Goal: Connect with others: Connect with others

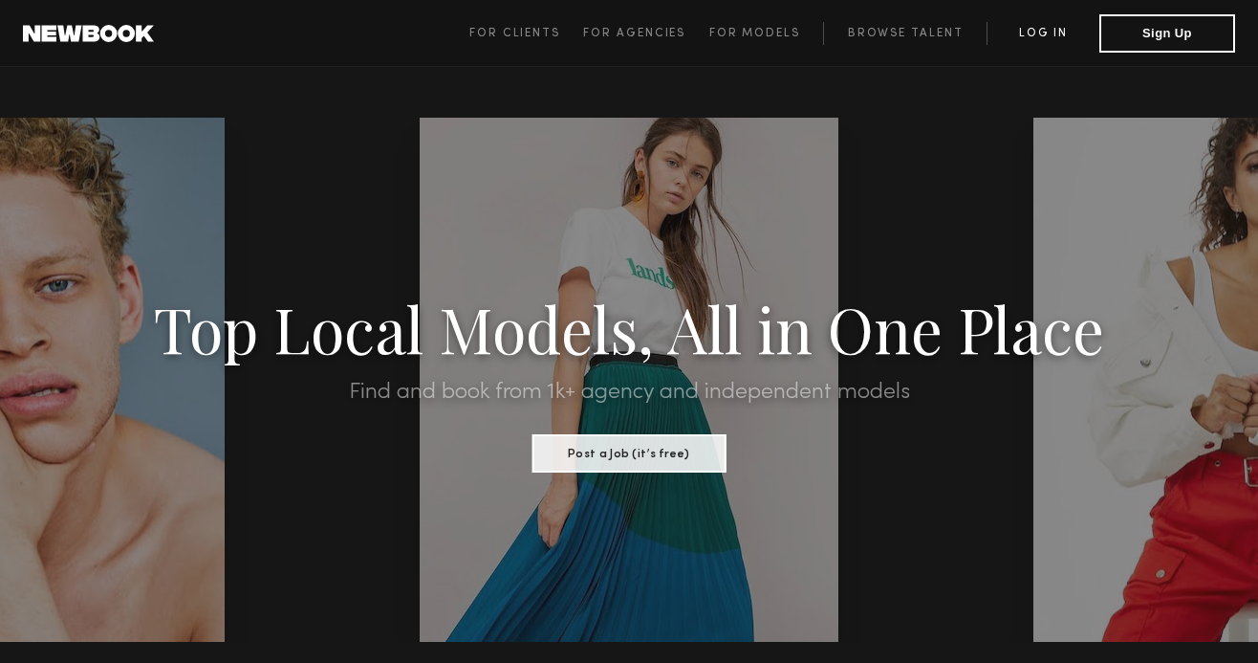
click at [1048, 35] on link "Log in" at bounding box center [1043, 33] width 113 height 23
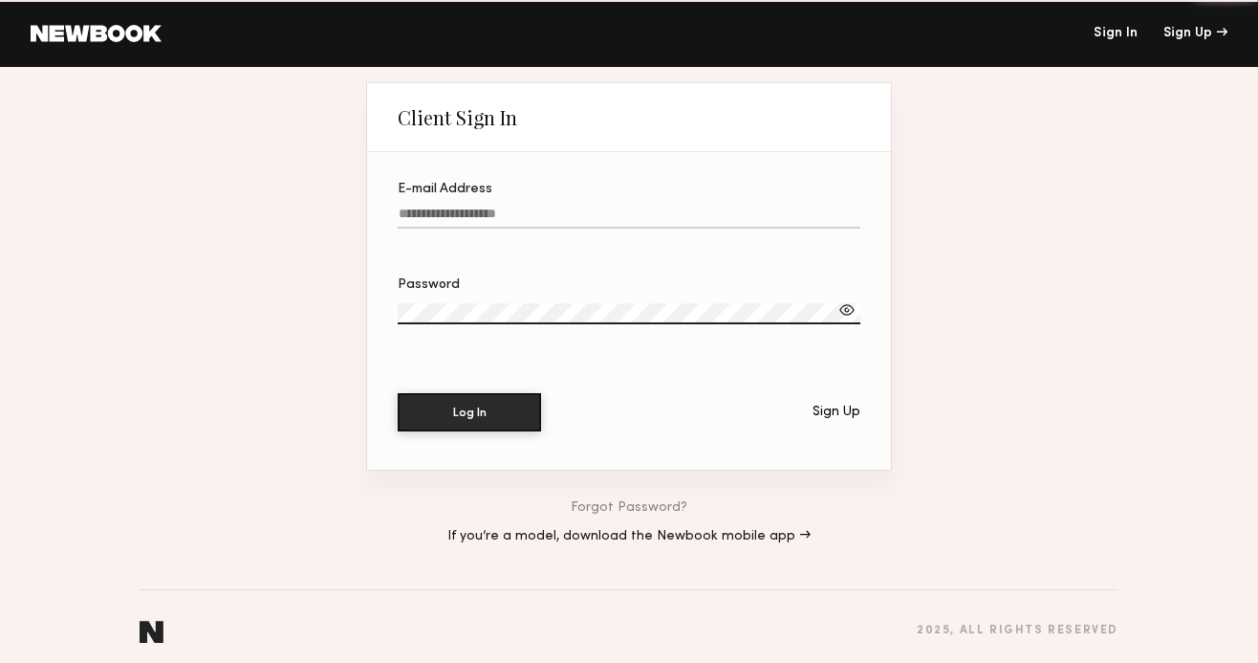
type input "**********"
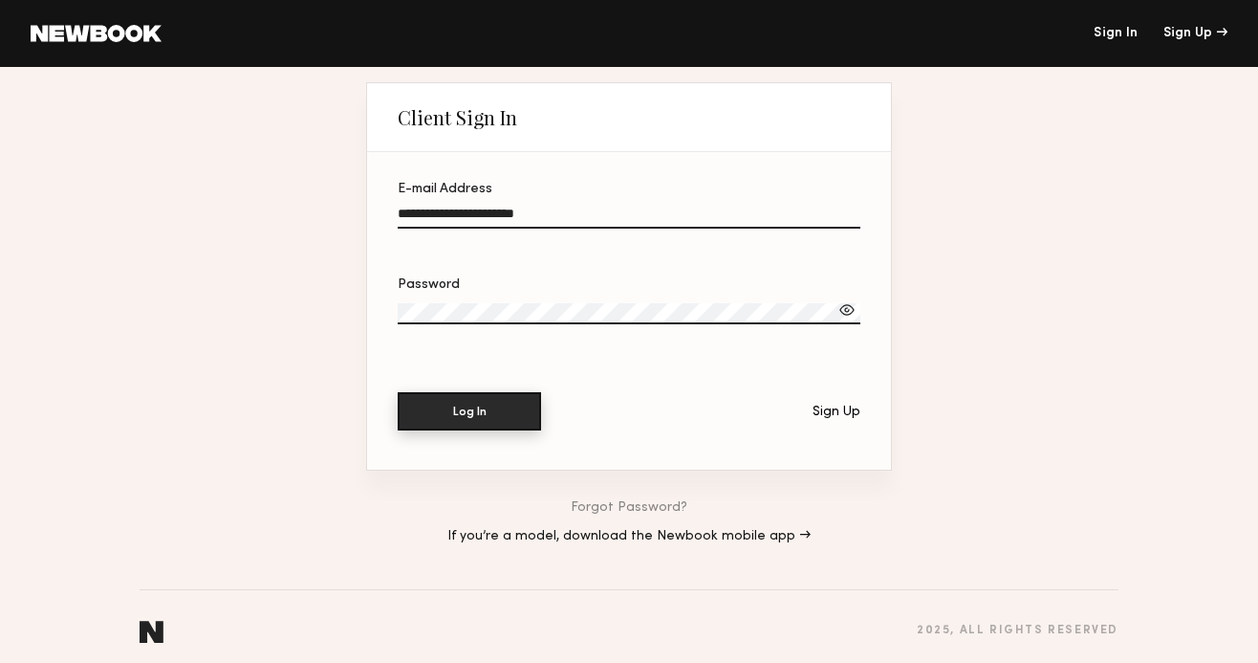
click at [494, 413] on button "Log In" at bounding box center [469, 411] width 143 height 38
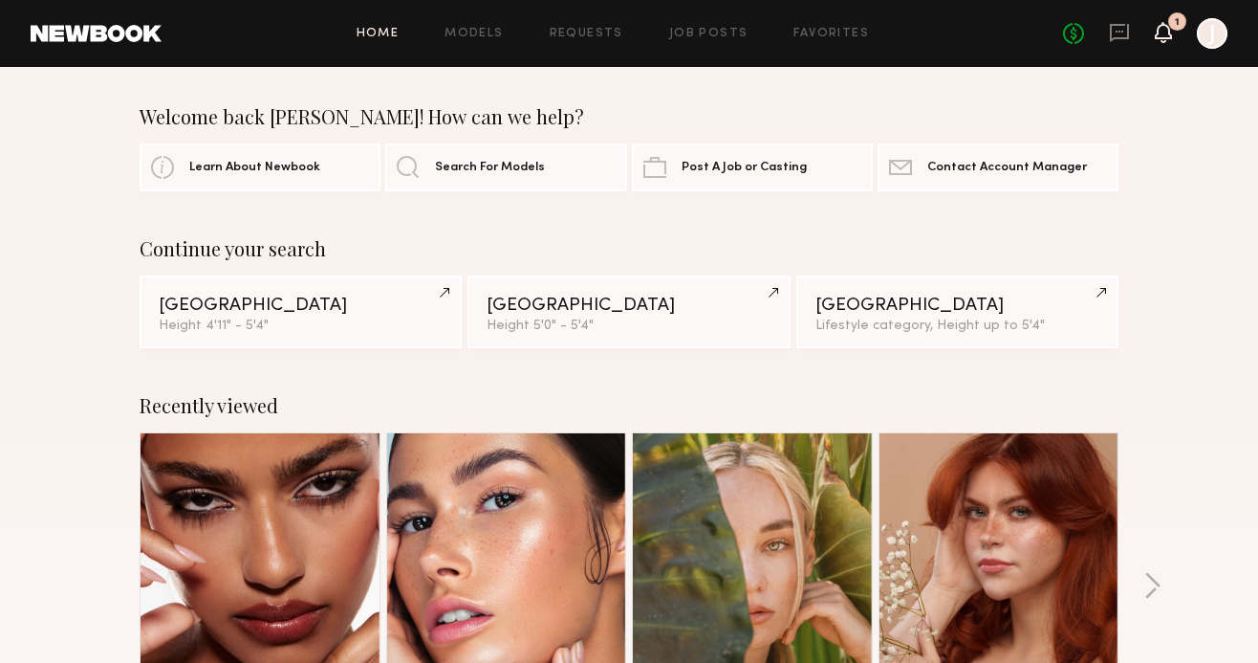
click at [1165, 40] on icon at bounding box center [1164, 41] width 6 height 3
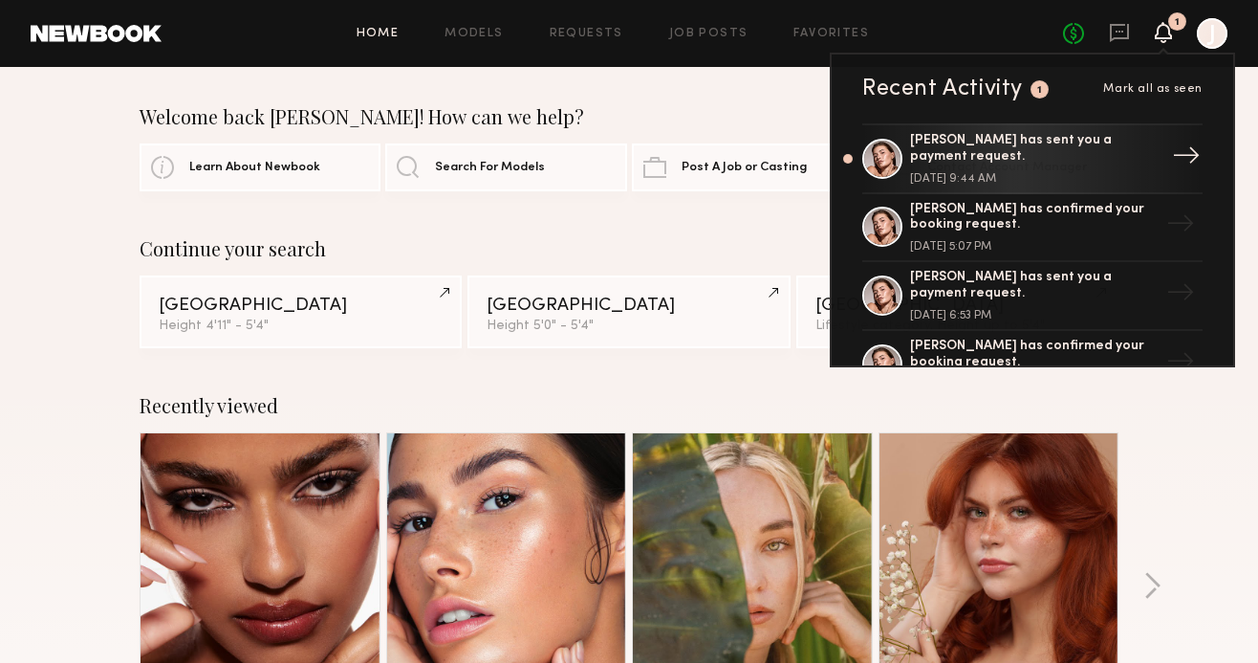
click at [1109, 145] on div "Chelsey M. has sent you a payment request." at bounding box center [1034, 149] width 249 height 33
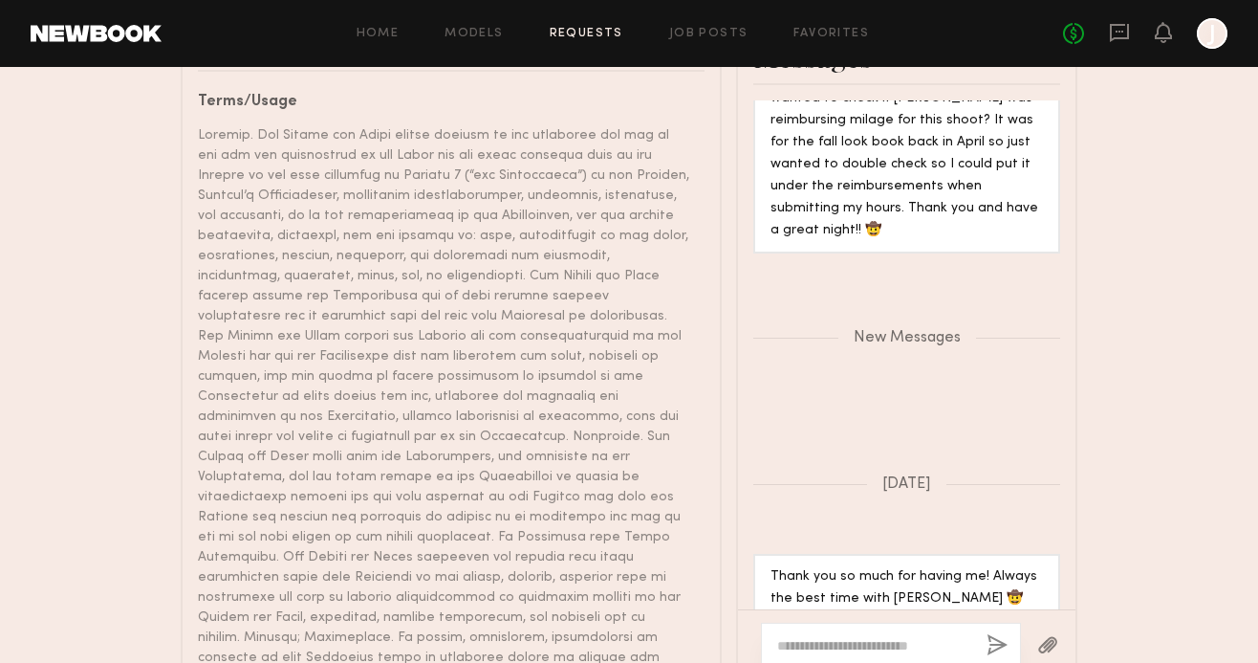
scroll to position [1334, 0]
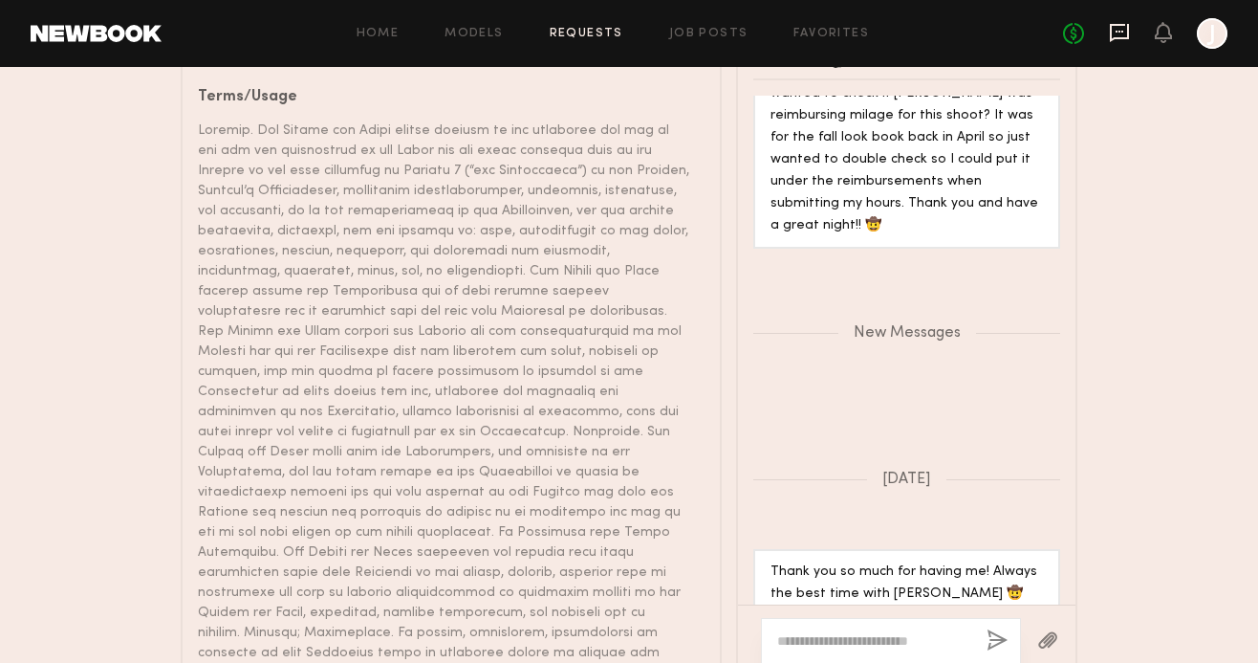
click at [1118, 39] on icon at bounding box center [1119, 32] width 21 height 21
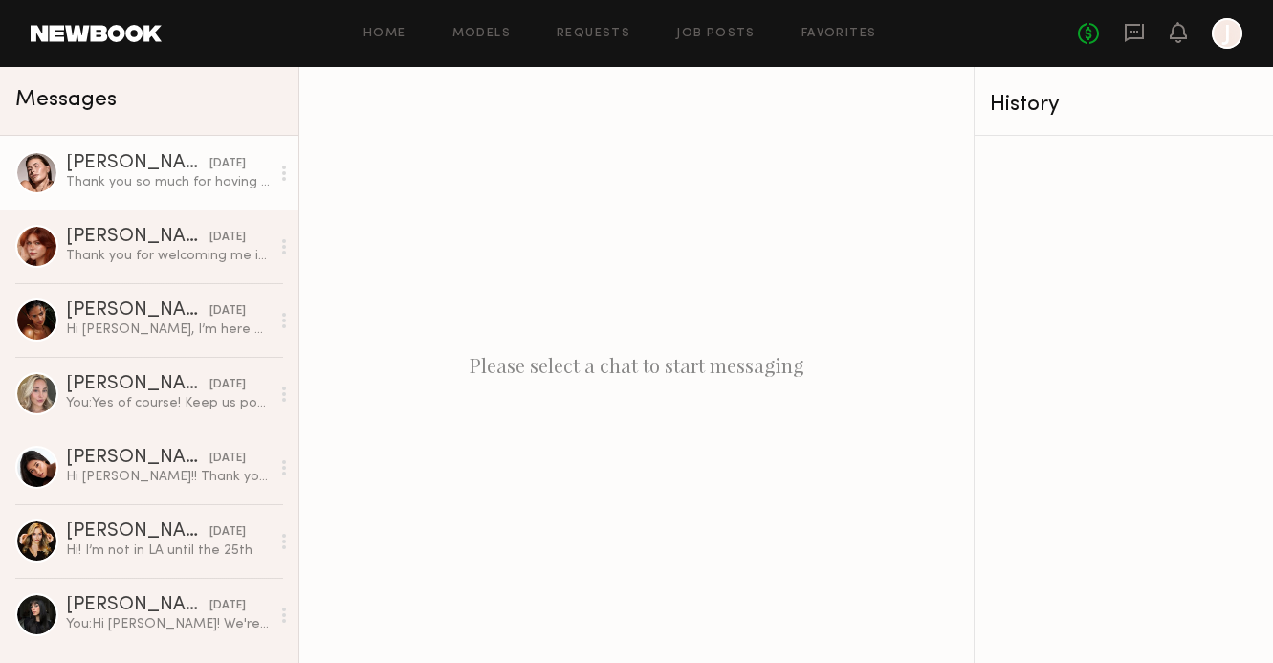
click at [184, 178] on div "Thank you so much for having me! Always the best time with [PERSON_NAME] 🤠" at bounding box center [168, 182] width 204 height 18
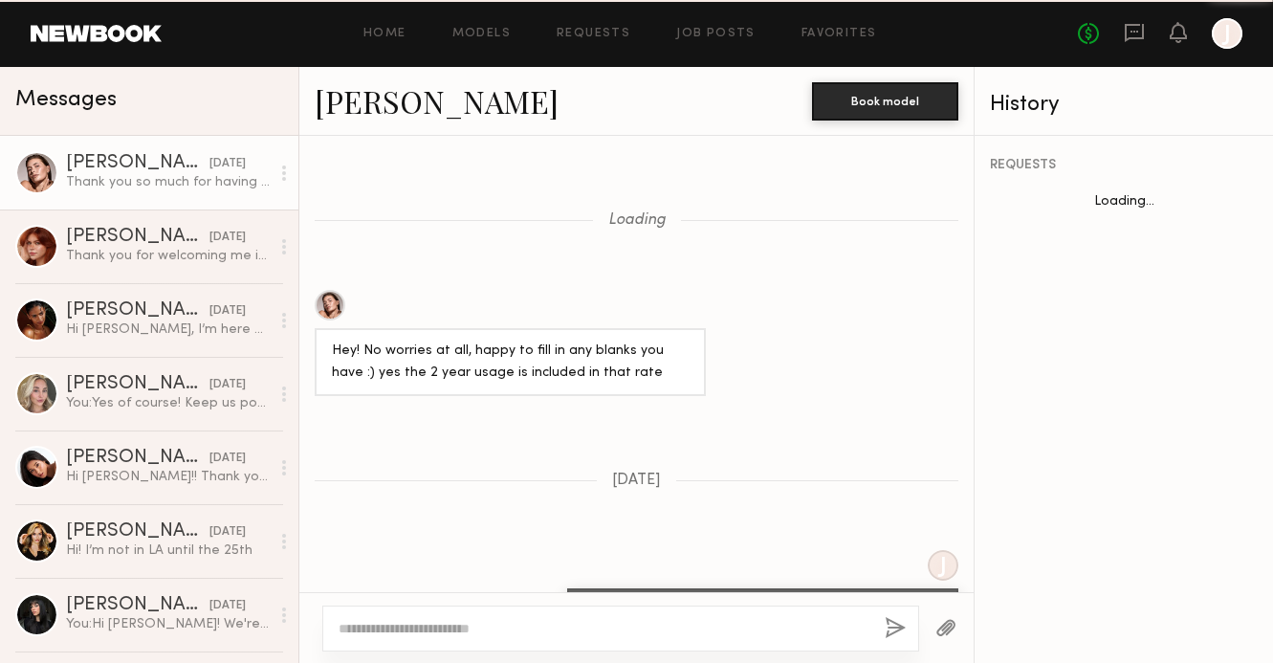
scroll to position [1604, 0]
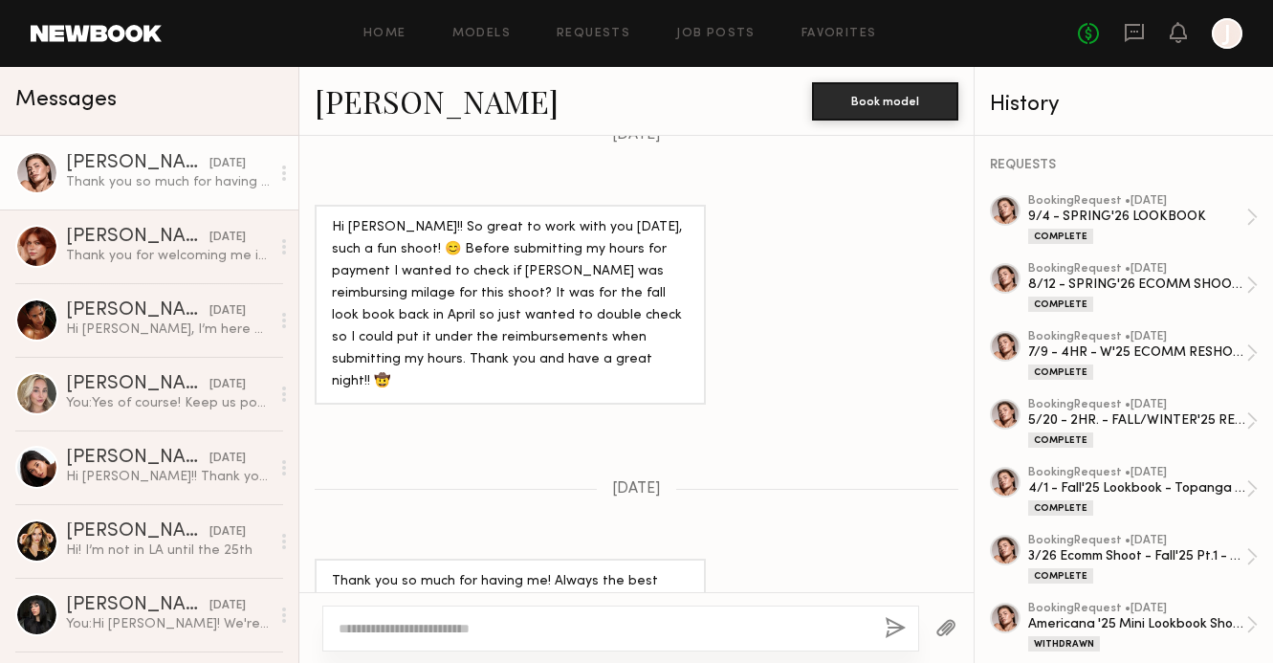
click at [309, 621] on div at bounding box center [636, 627] width 674 height 71
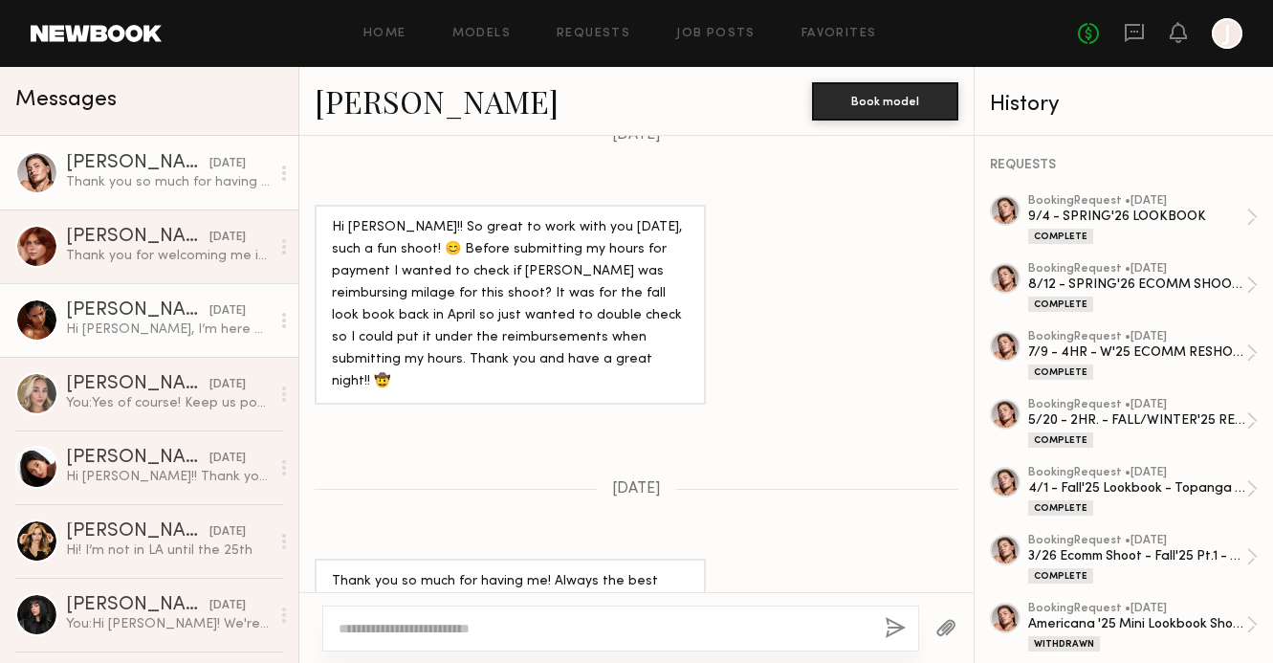
click at [151, 338] on link "Sabrina A. 08/18/2025 Hi Nataly, I’m here but no one is at the front desk :)" at bounding box center [149, 320] width 298 height 74
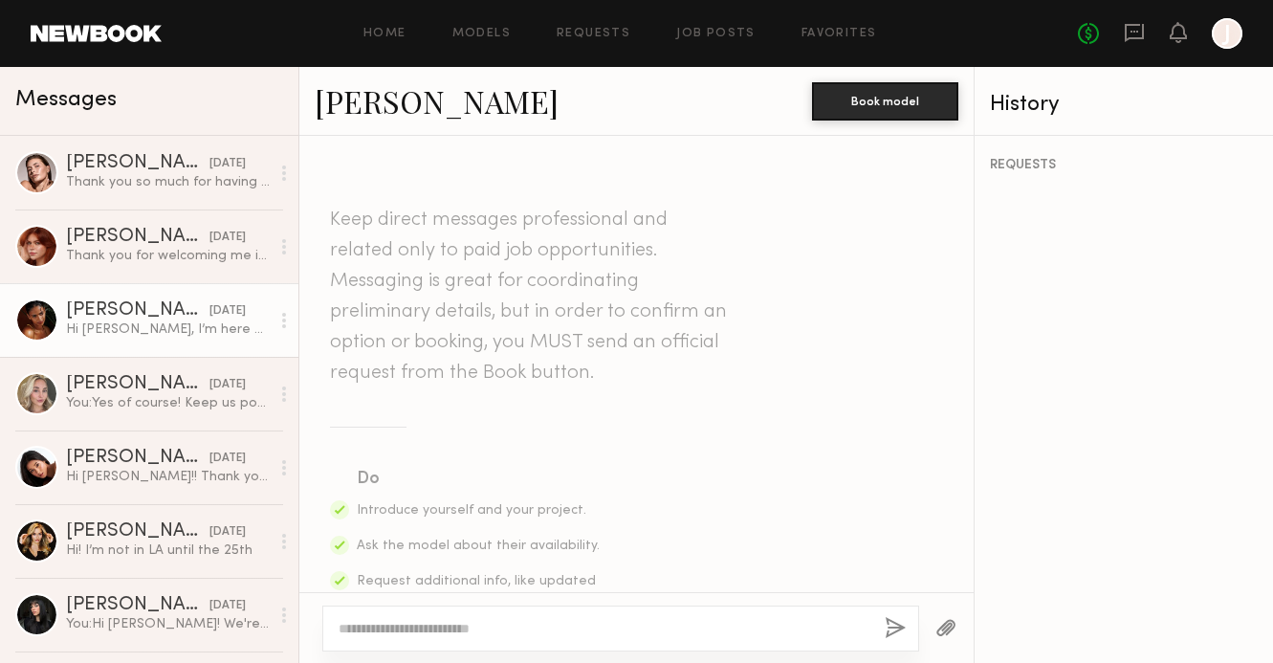
scroll to position [1961, 0]
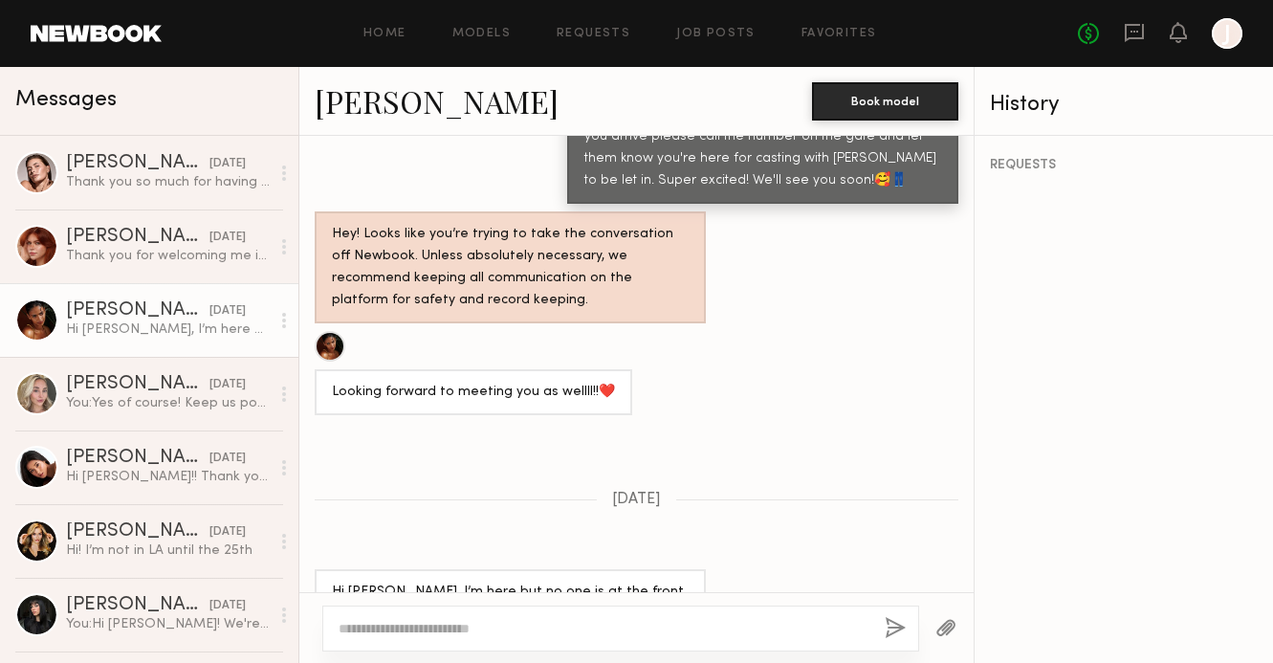
click at [423, 103] on link "[PERSON_NAME]" at bounding box center [437, 100] width 244 height 41
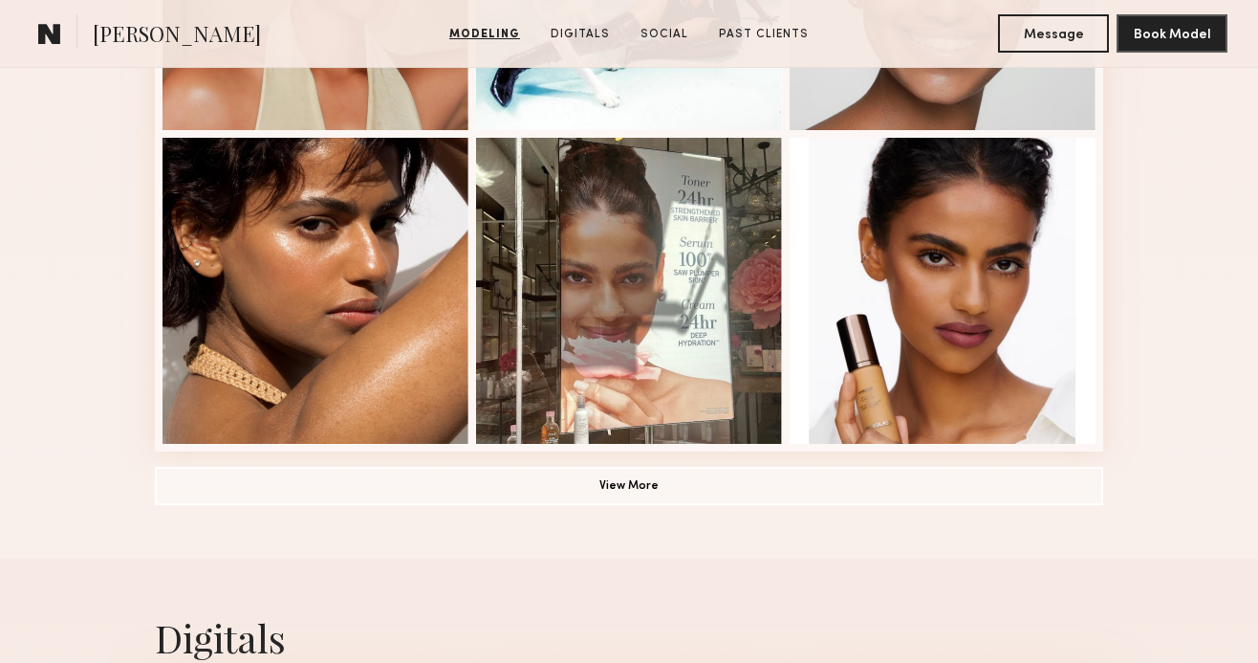
scroll to position [1557, 0]
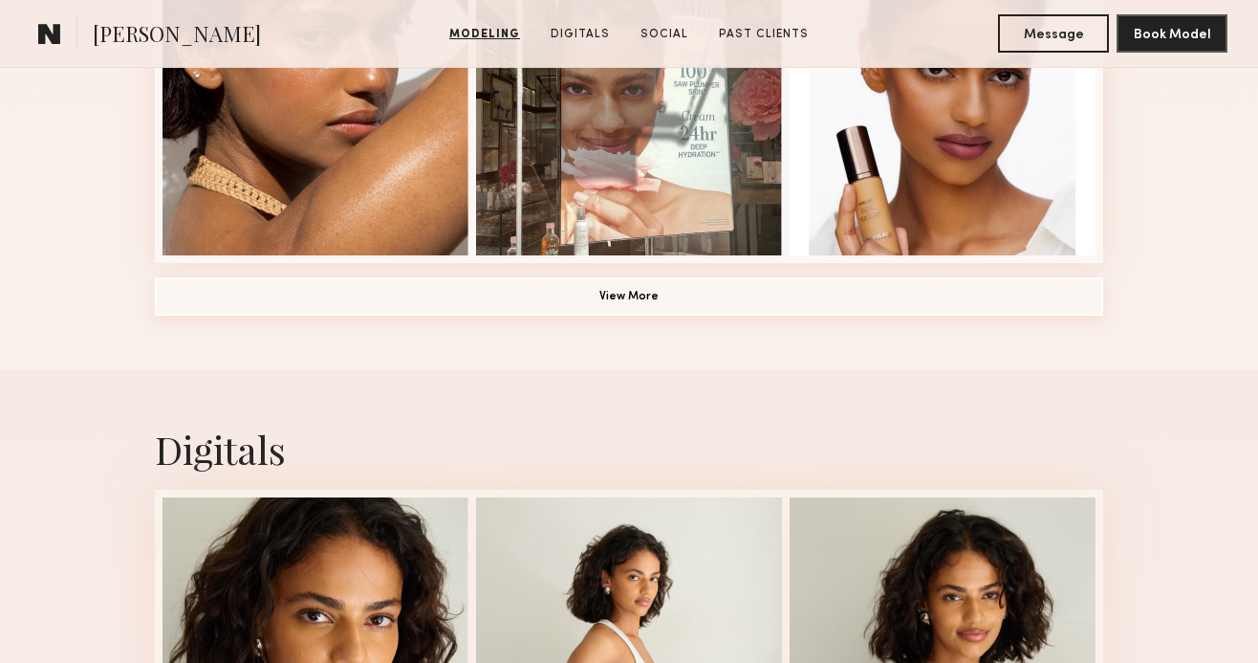
click at [558, 291] on button "View More" at bounding box center [629, 296] width 948 height 38
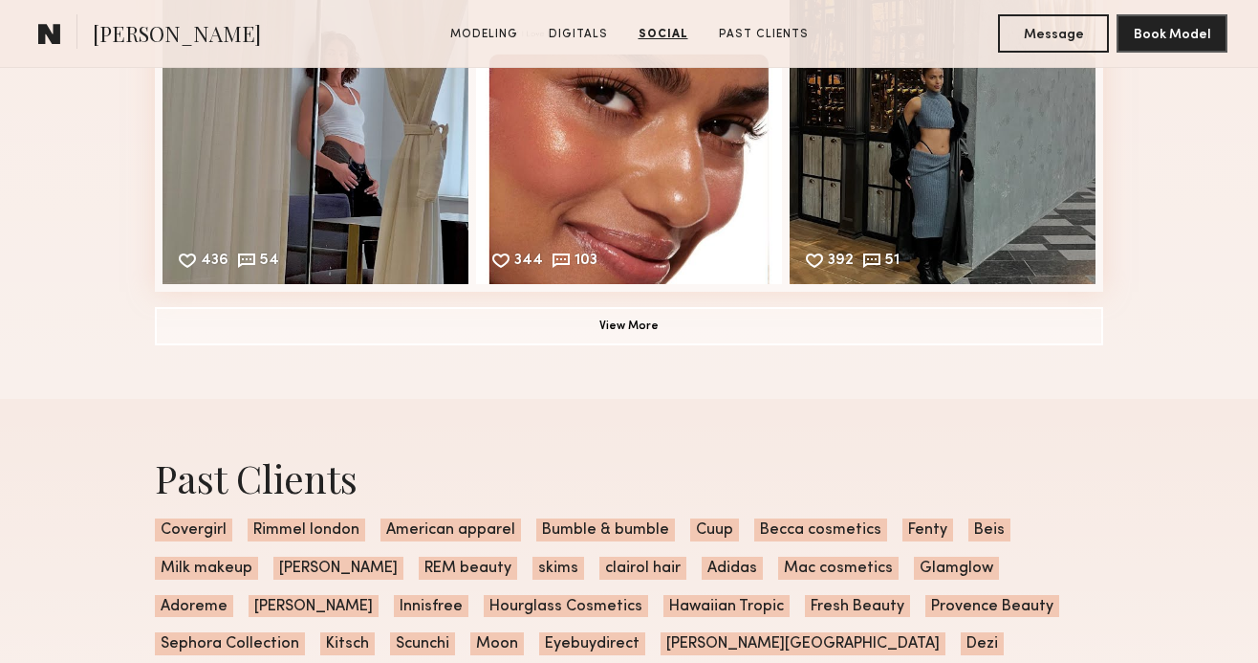
scroll to position [4421, 0]
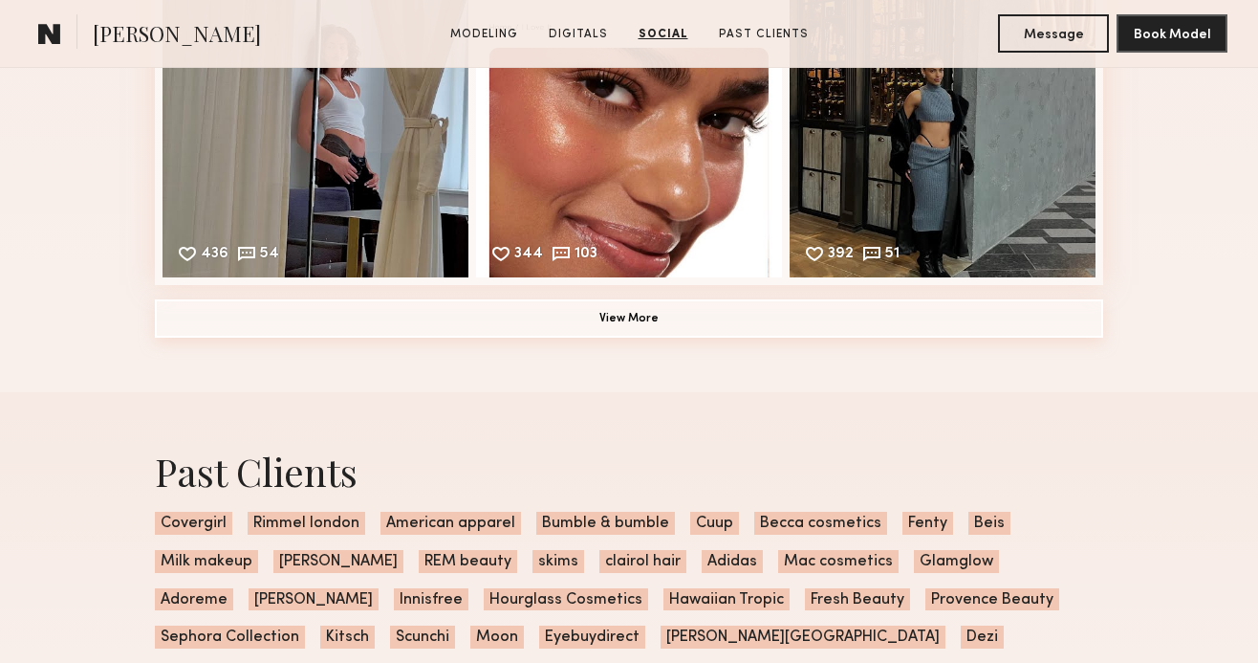
click at [633, 324] on button "View More" at bounding box center [629, 318] width 948 height 38
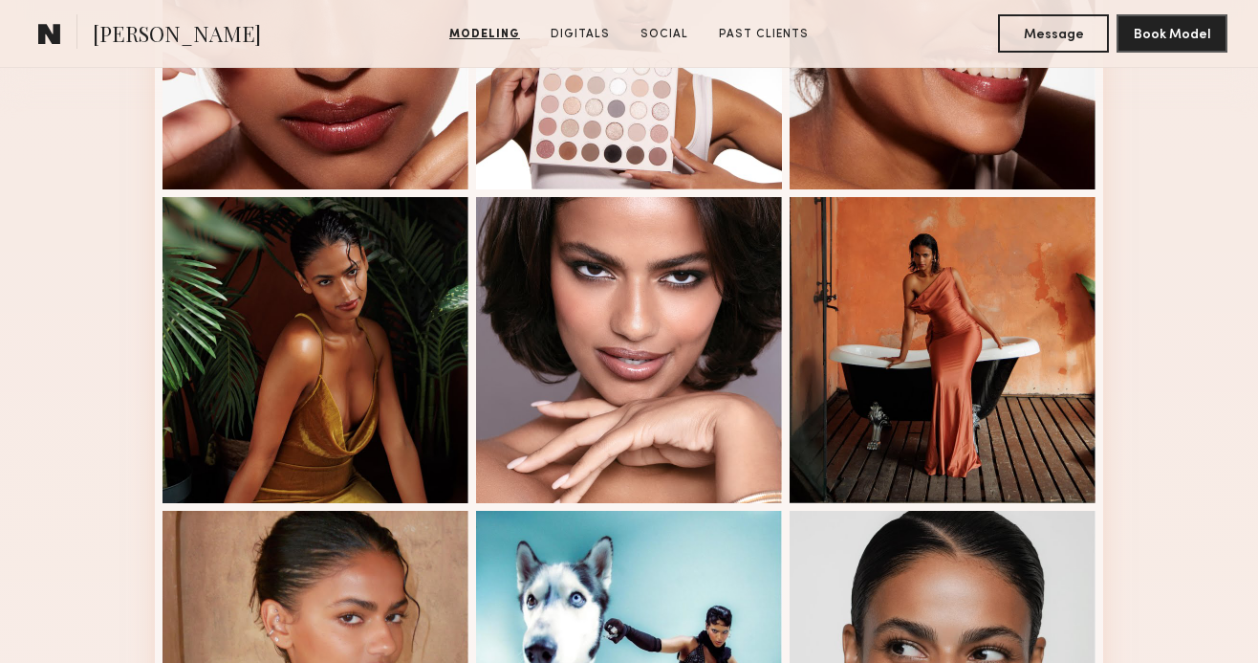
scroll to position [260, 0]
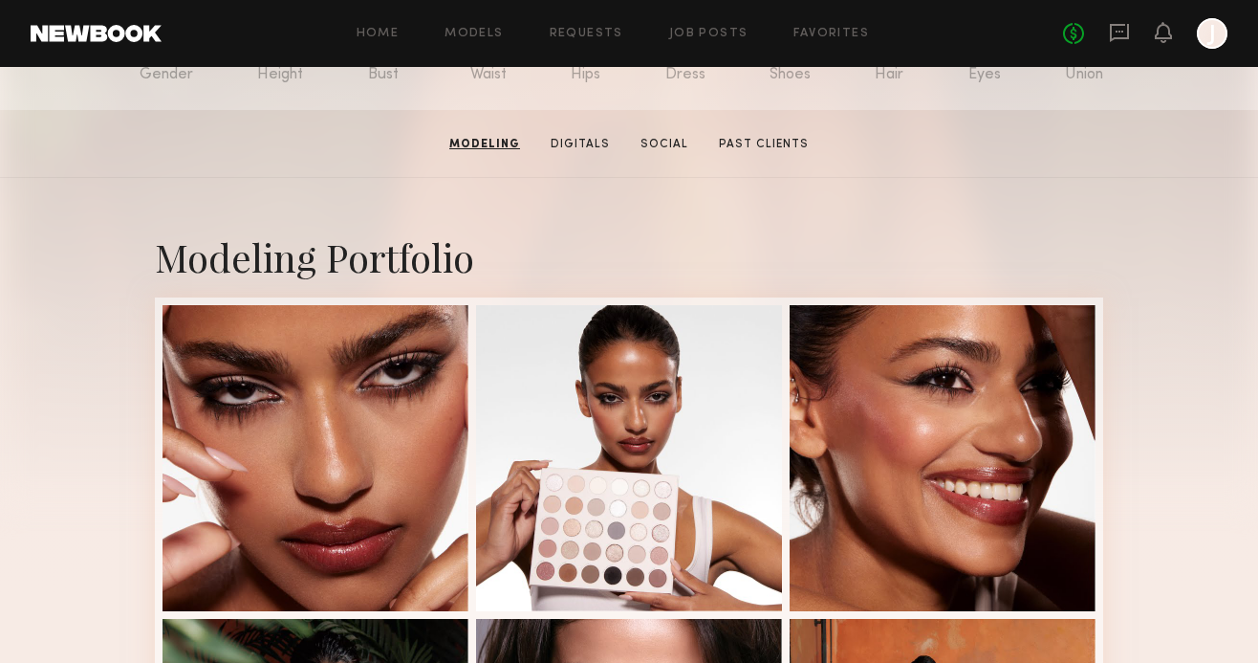
click at [580, 153] on section "[PERSON_NAME] Modeling Digitals Social Past Clients Message Book Model" at bounding box center [629, 144] width 1258 height 68
click at [581, 146] on link "Digitals" at bounding box center [580, 144] width 75 height 17
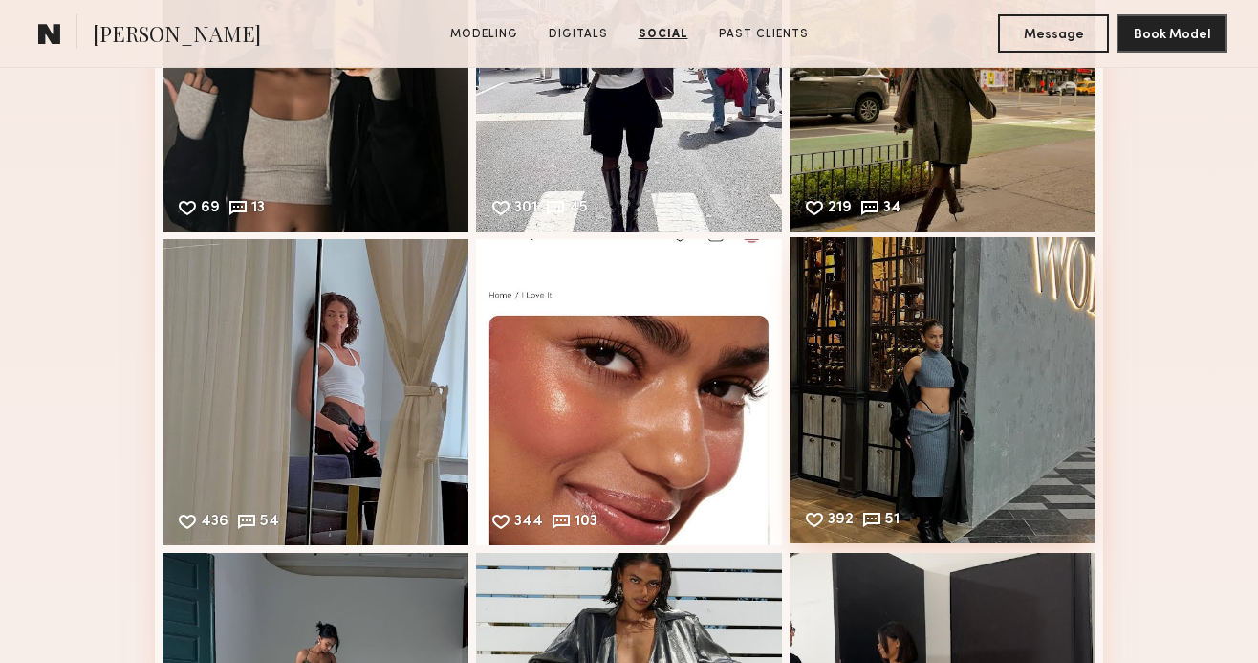
scroll to position [4154, 0]
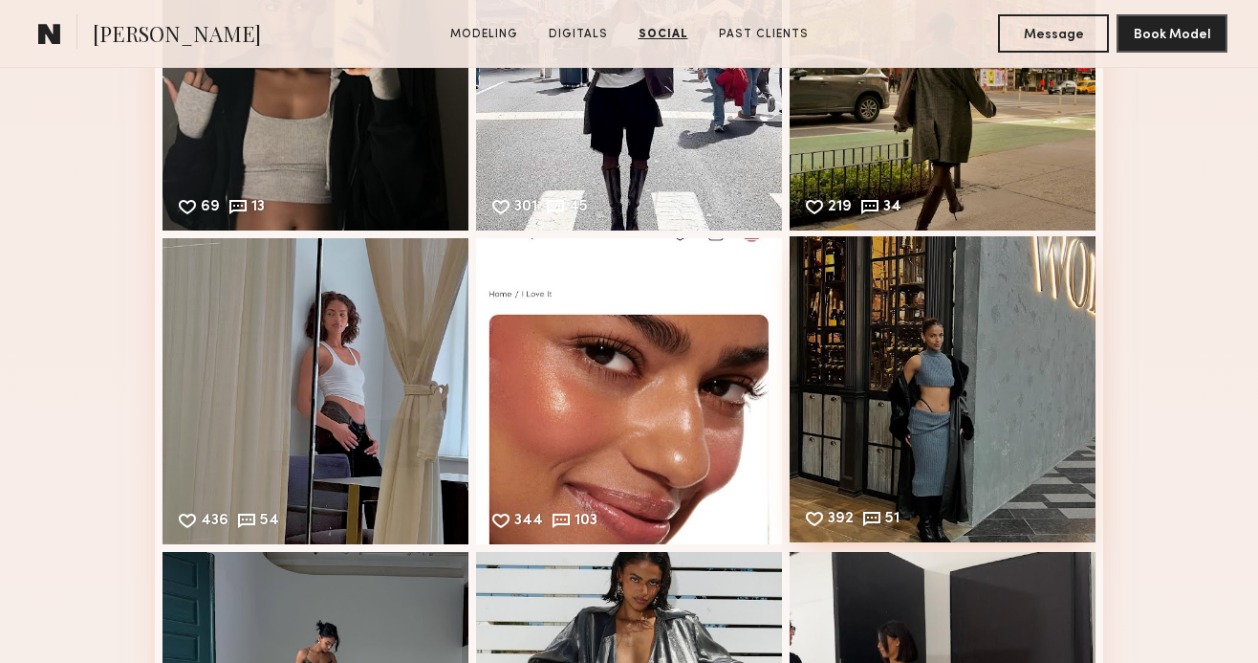
click at [973, 334] on div "392 51 Likes & comments displayed to show model’s engagement" at bounding box center [943, 389] width 306 height 306
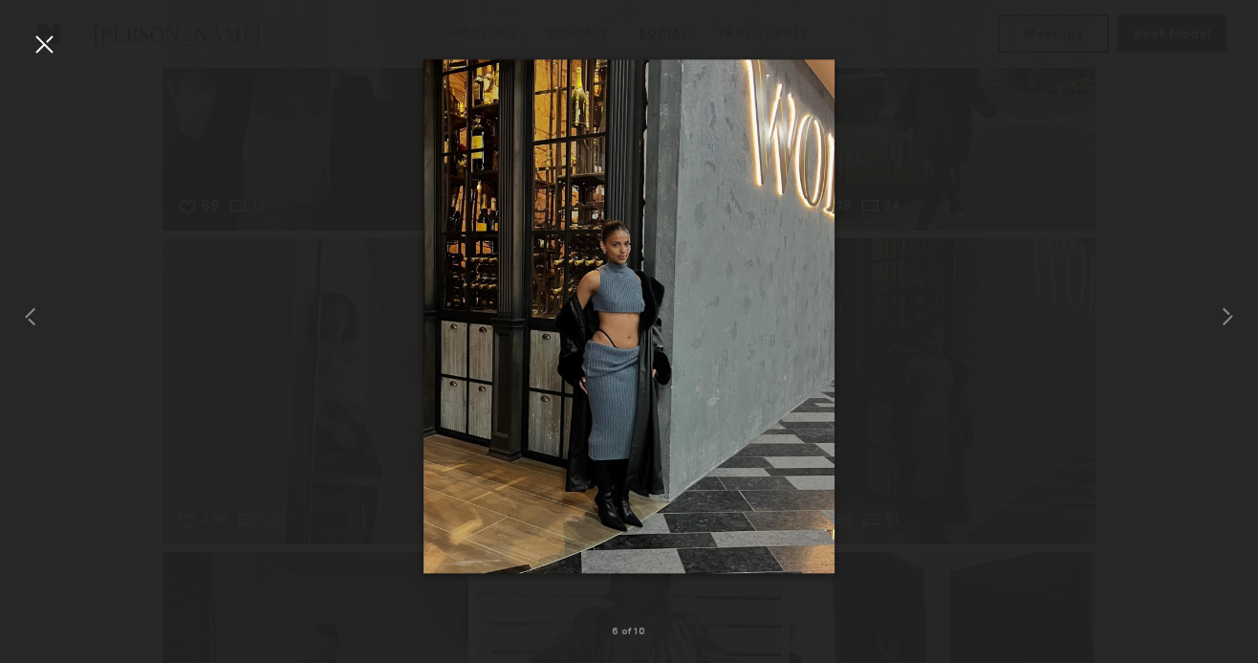
click at [37, 44] on div at bounding box center [44, 44] width 31 height 31
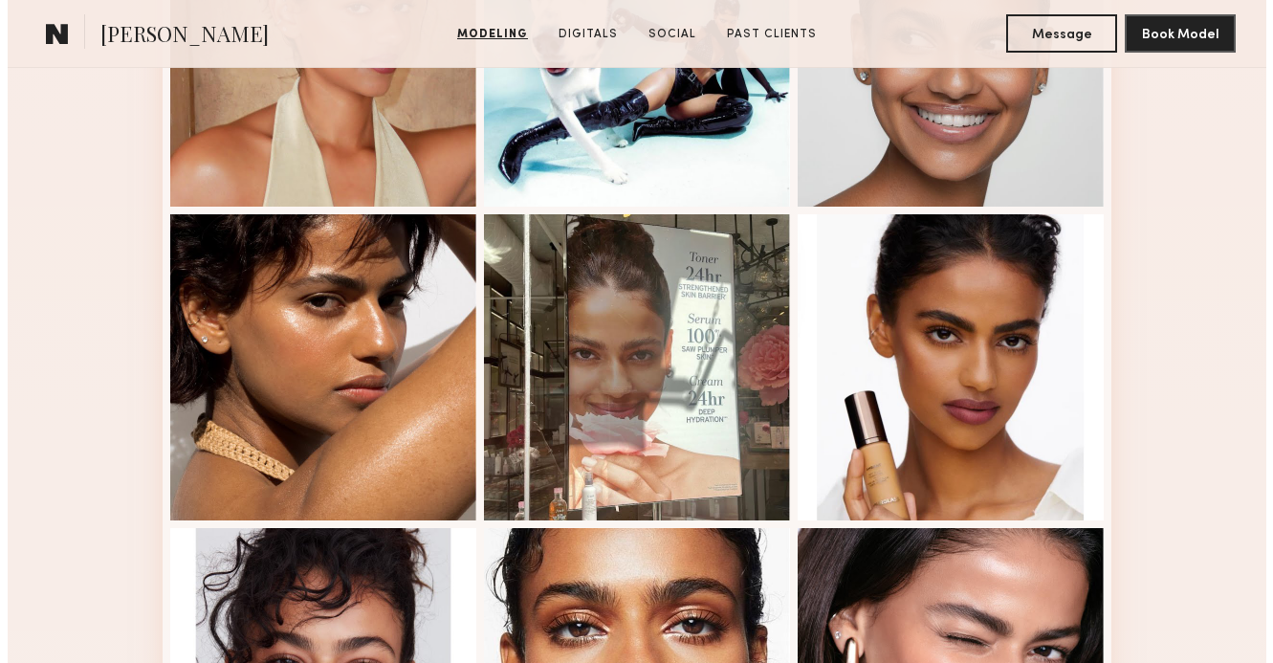
scroll to position [0, 0]
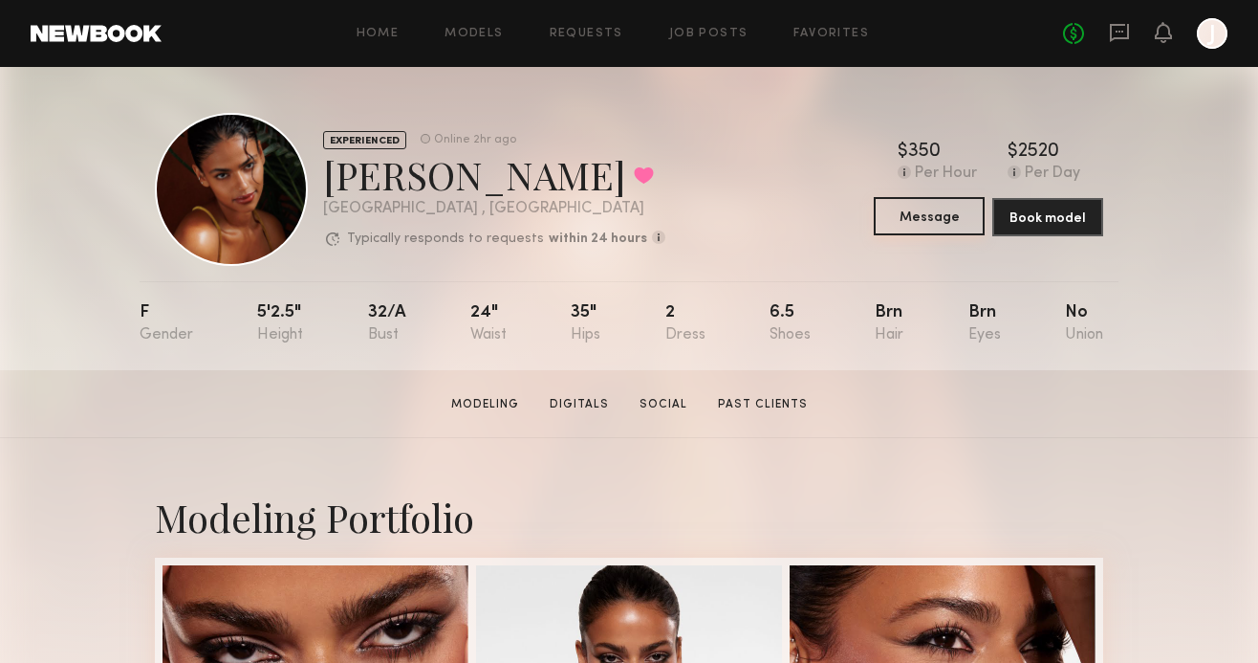
click at [917, 226] on button "Message" at bounding box center [929, 216] width 111 height 38
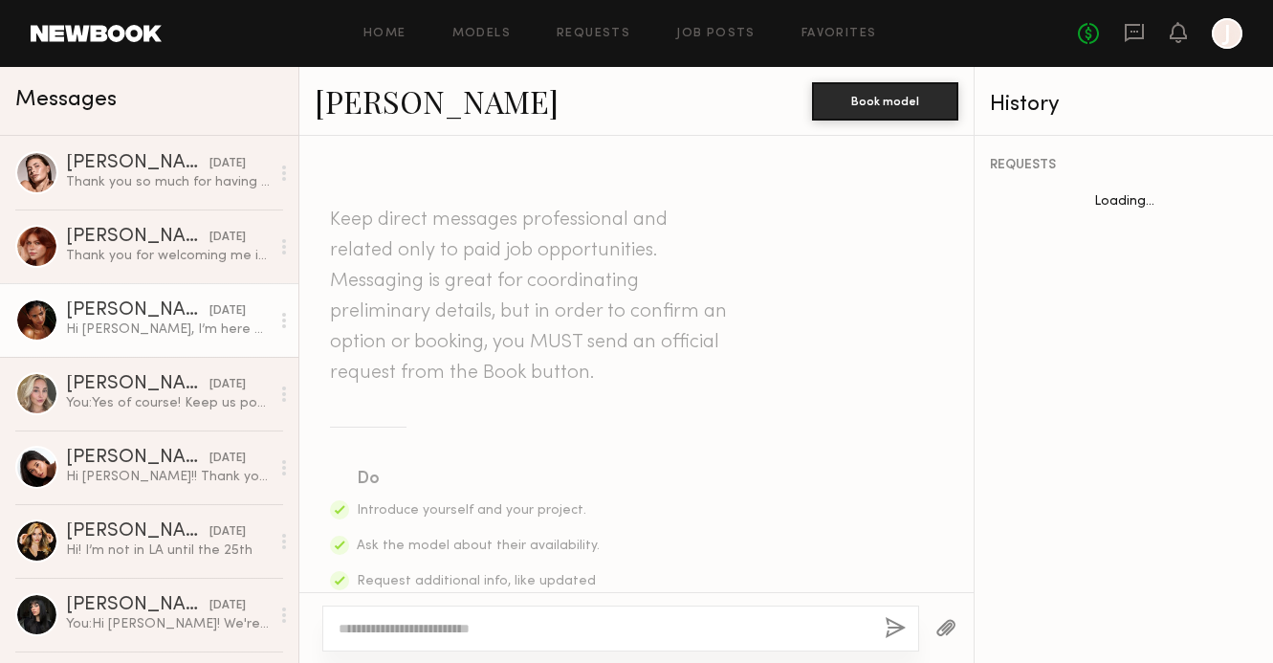
scroll to position [1961, 0]
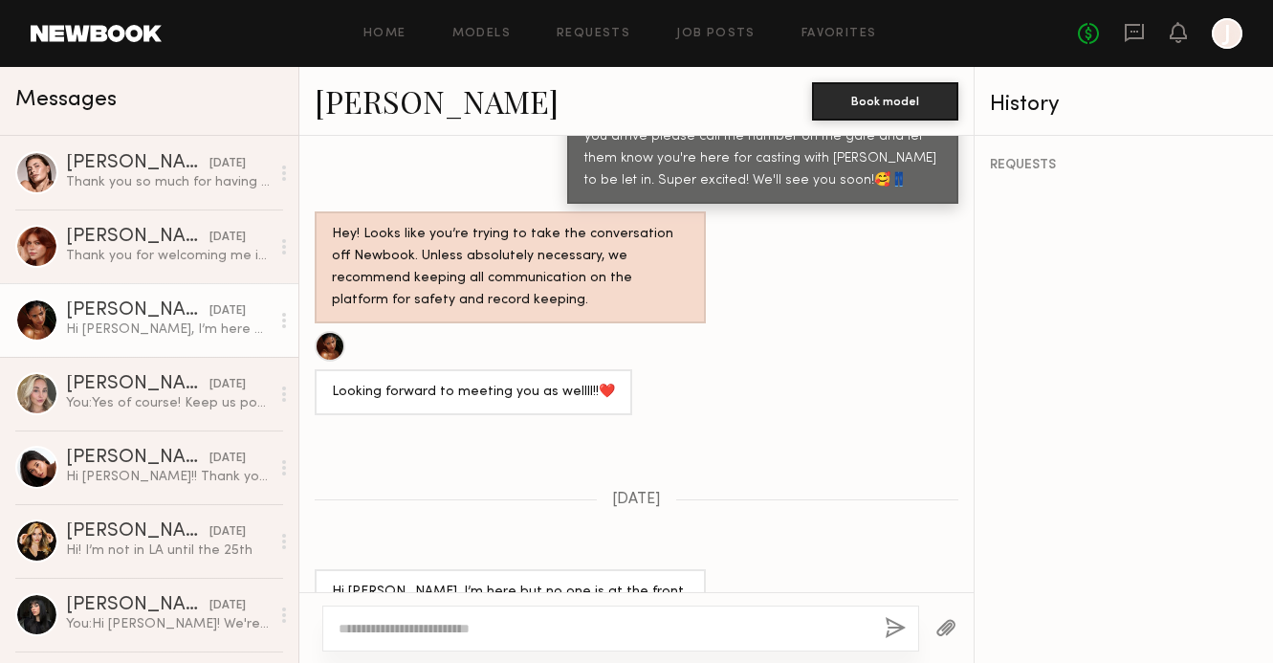
click at [558, 624] on textarea at bounding box center [603, 628] width 531 height 19
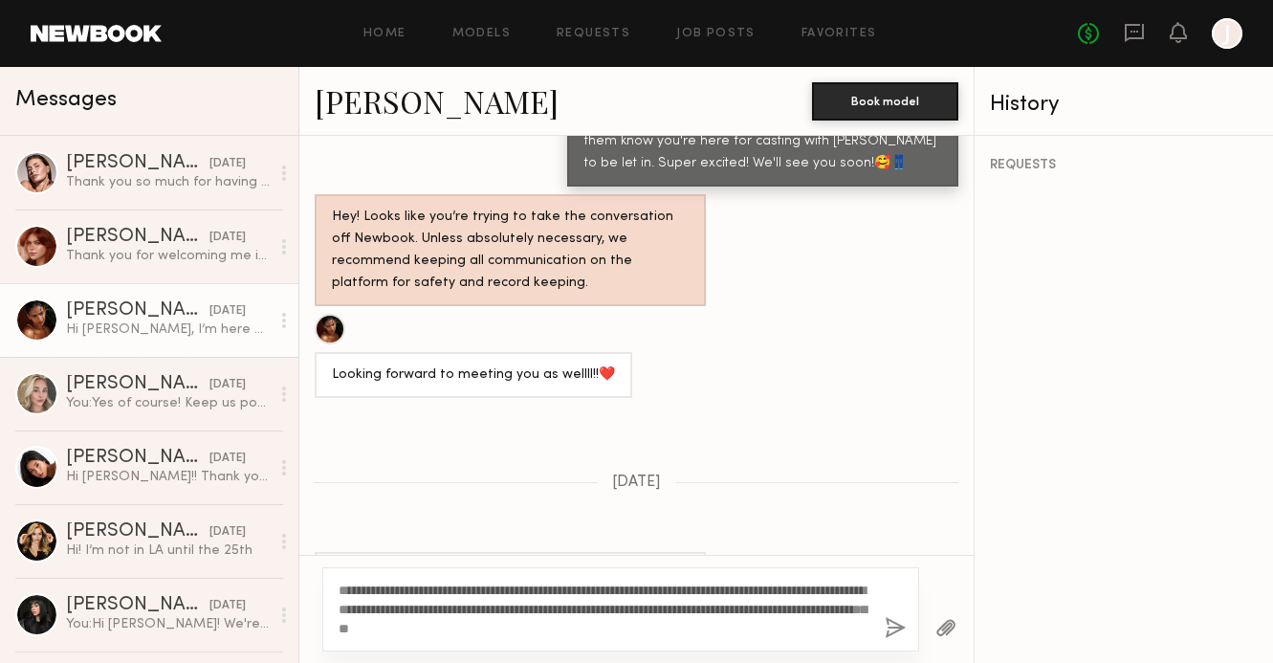
scroll to position [1997, 0]
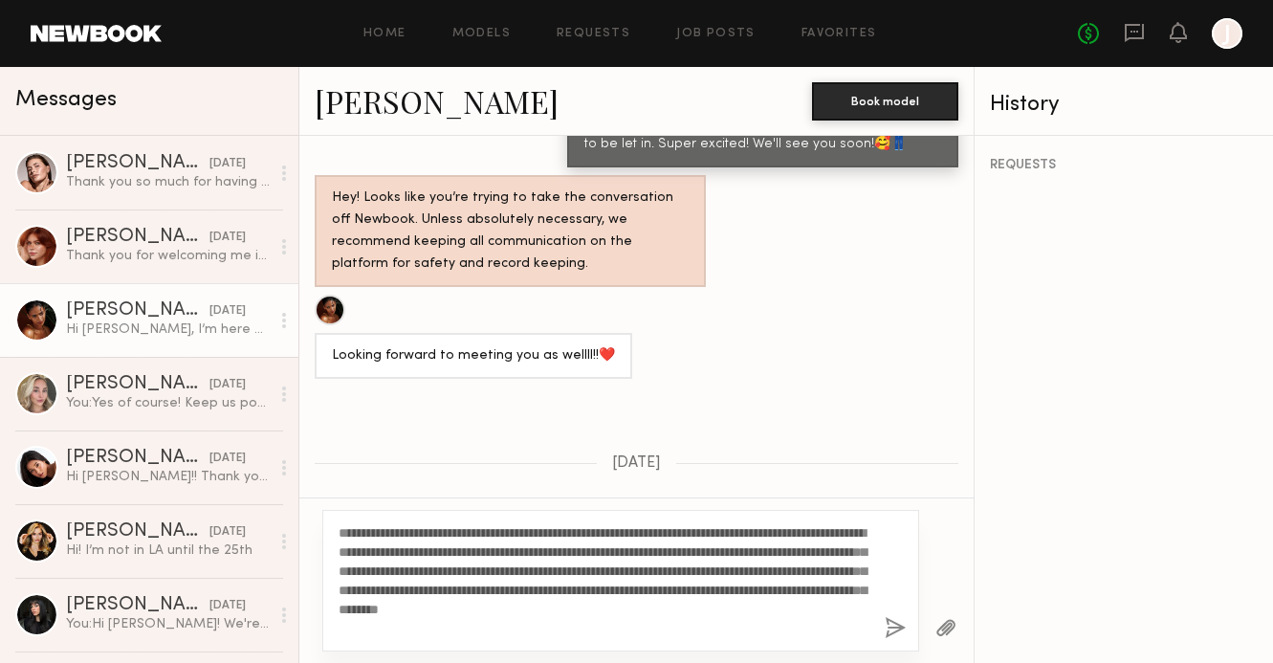
click at [385, 632] on textarea "**********" at bounding box center [603, 580] width 531 height 115
click at [479, 626] on textarea "**********" at bounding box center [603, 580] width 531 height 115
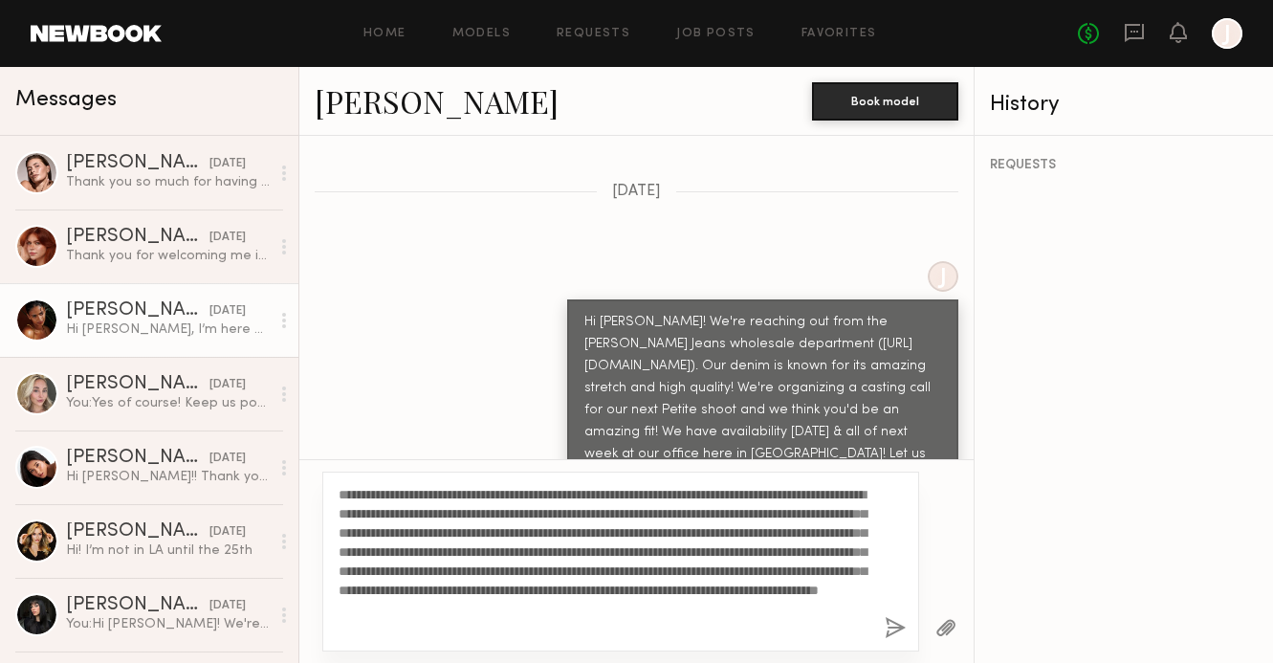
scroll to position [822, 0]
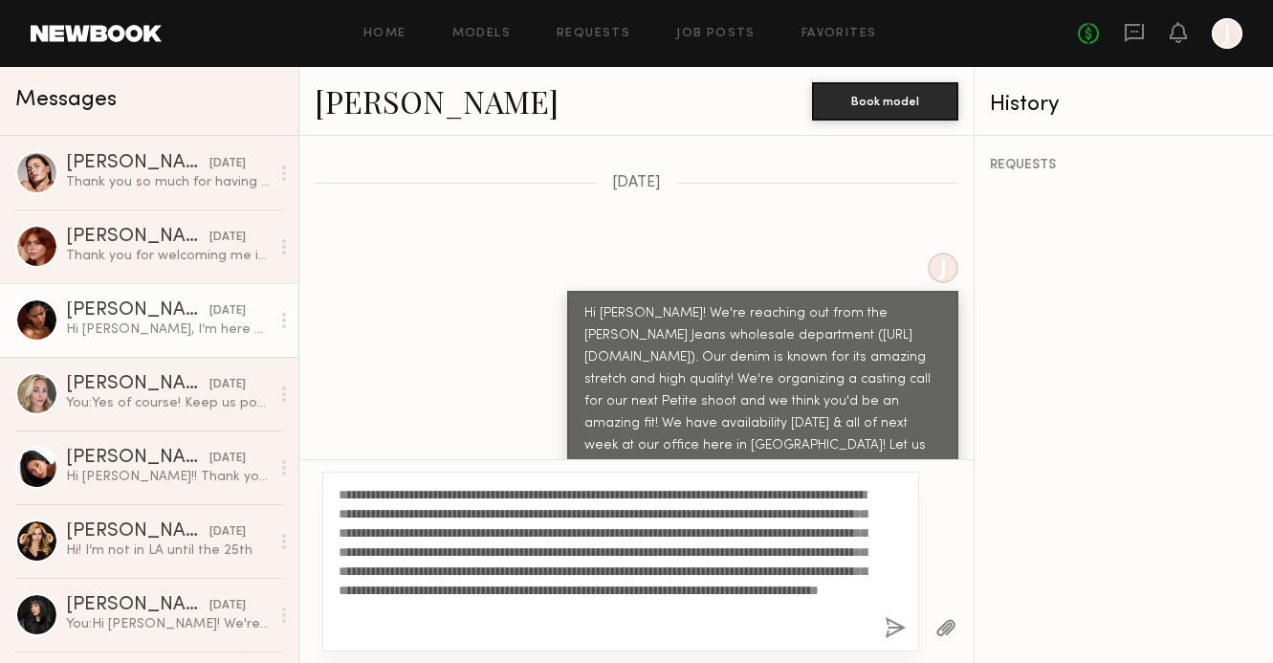
drag, startPoint x: 919, startPoint y: 428, endPoint x: 907, endPoint y: 426, distance: 11.6
click at [907, 427] on div "Hi [PERSON_NAME]! We're reaching out from the [PERSON_NAME] Jeans wholesale dep…" at bounding box center [762, 402] width 357 height 198
copy div "-"
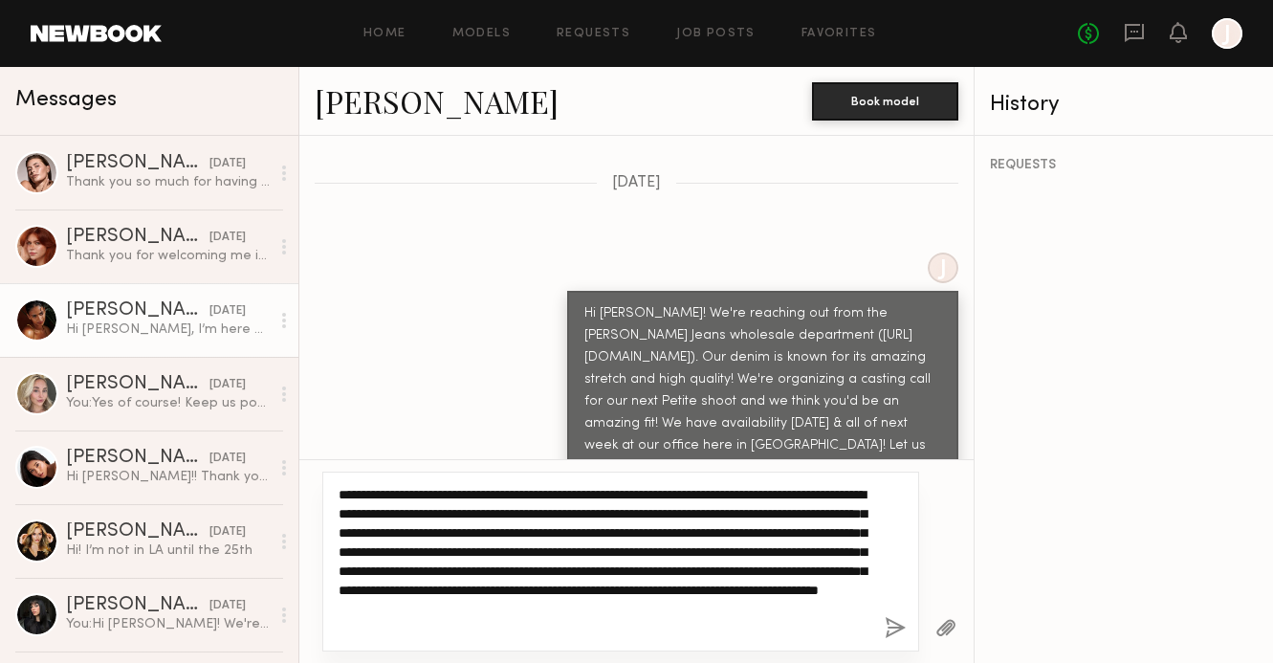
click at [728, 636] on textarea "**********" at bounding box center [603, 561] width 531 height 153
paste textarea "**"
click at [674, 551] on textarea "**********" at bounding box center [603, 561] width 531 height 153
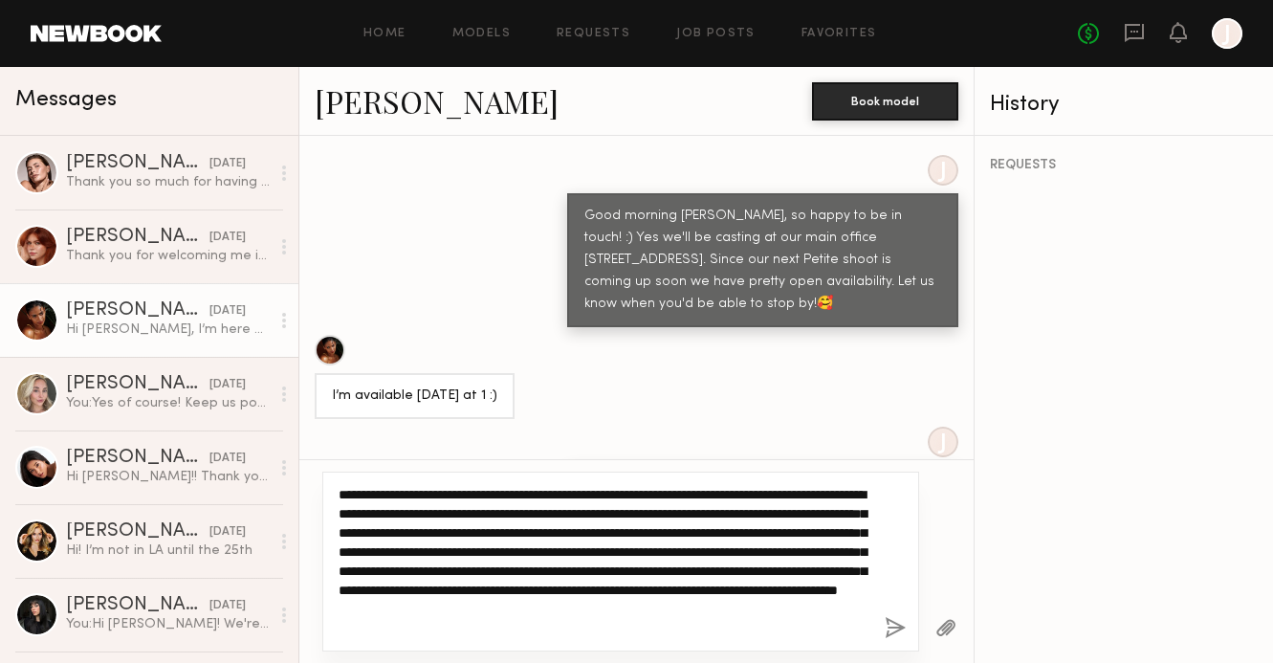
type textarea "**********"
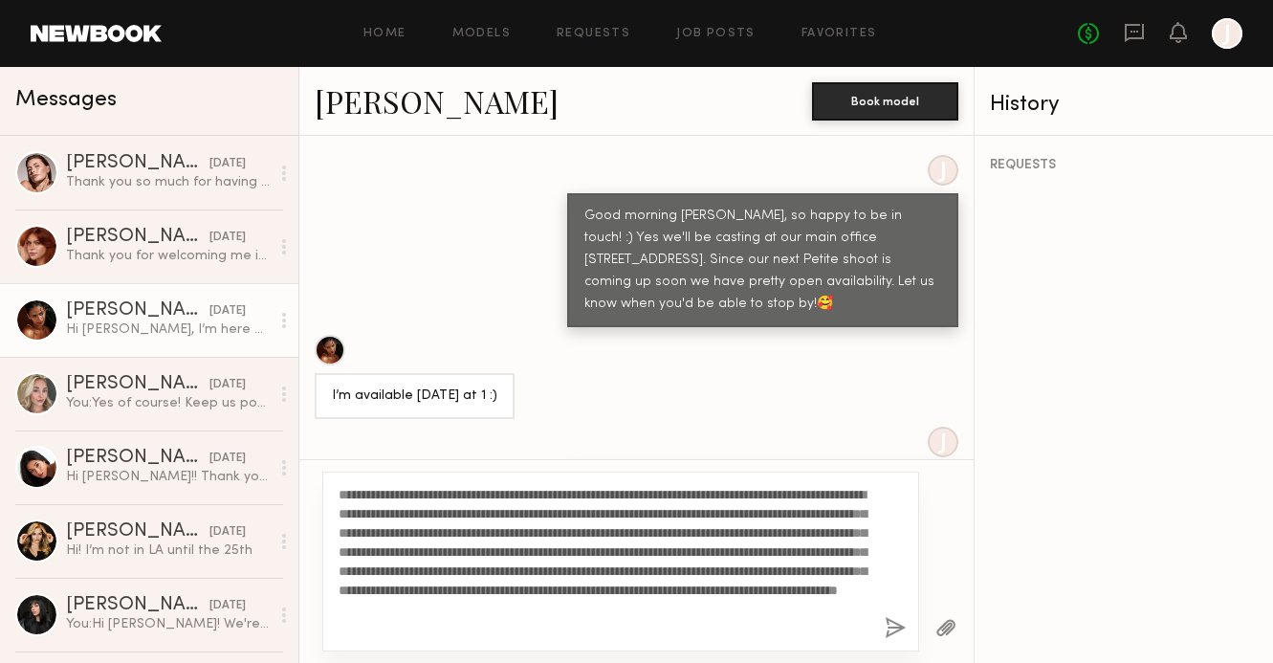
click at [898, 622] on button "button" at bounding box center [894, 629] width 21 height 24
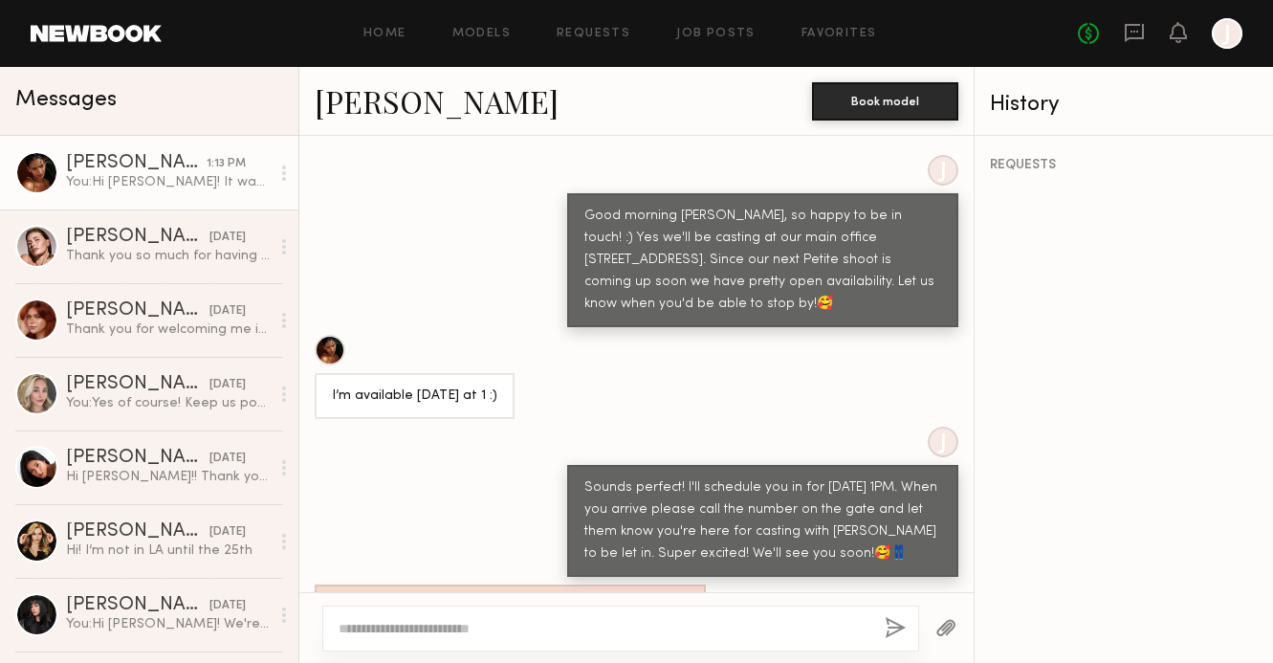
scroll to position [2546, 0]
